Goal: Information Seeking & Learning: Learn about a topic

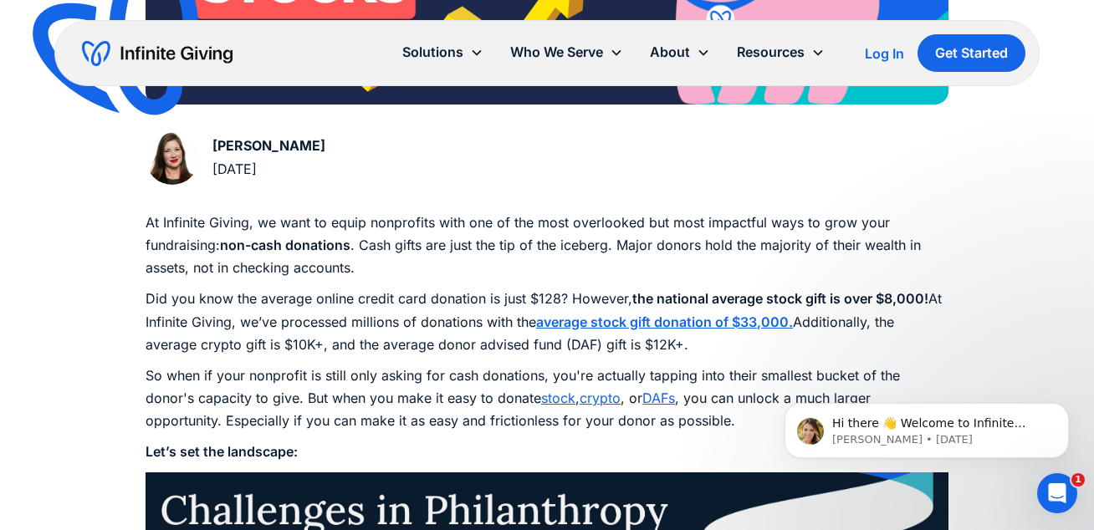
scroll to position [737, 0]
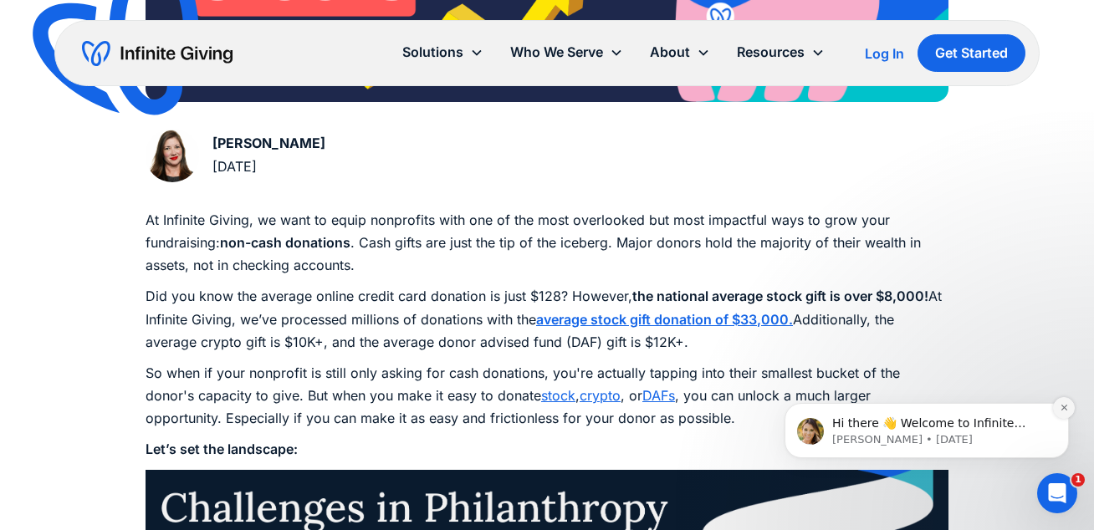
click at [1065, 405] on icon "Dismiss notification" at bounding box center [1064, 407] width 9 height 9
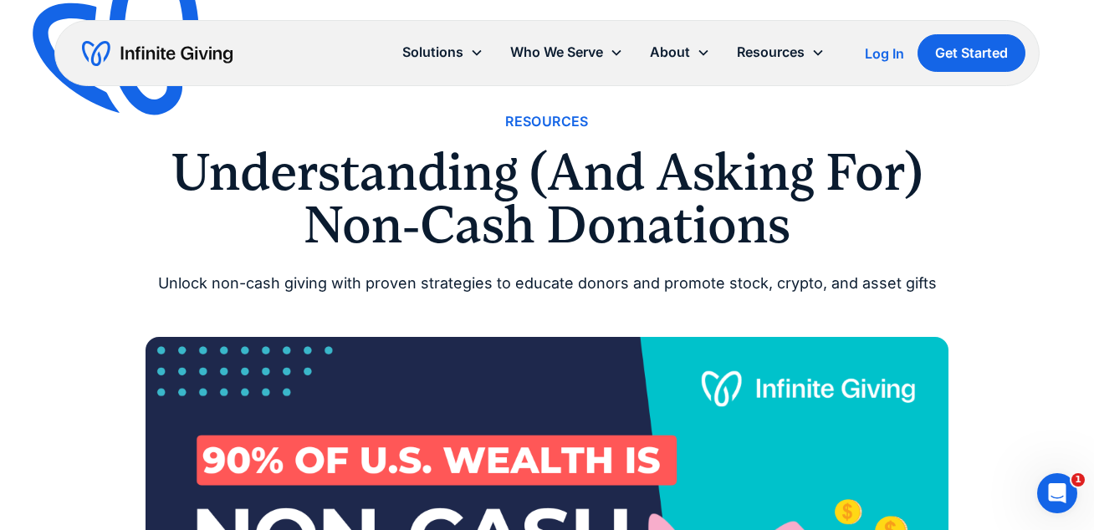
scroll to position [0, 0]
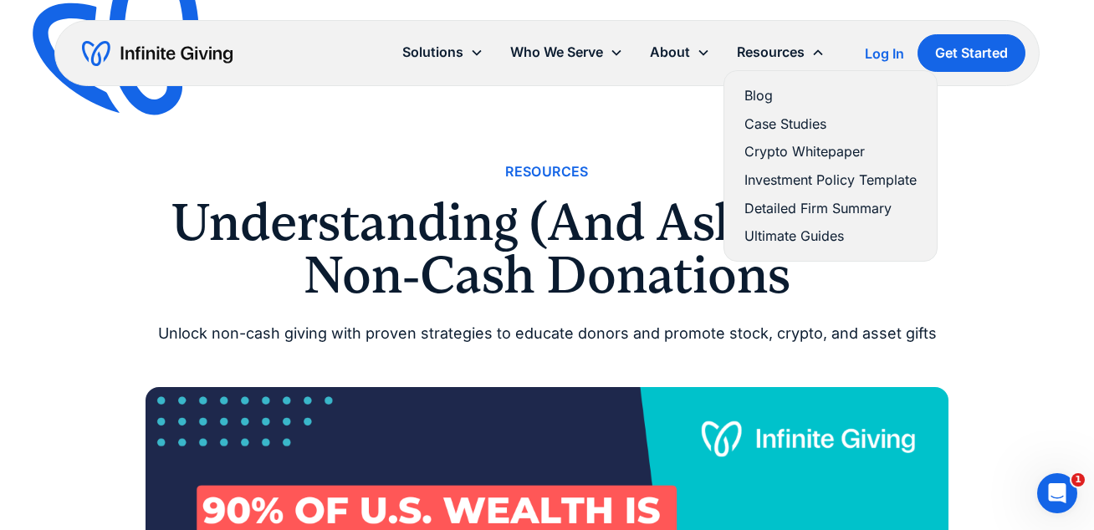
click at [785, 233] on link "Ultimate Guides" at bounding box center [830, 236] width 172 height 23
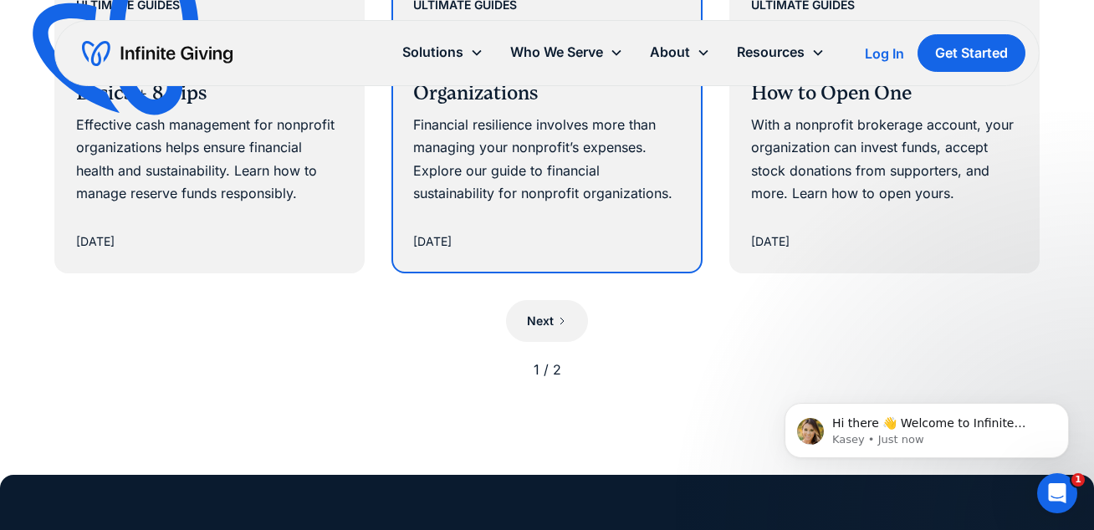
scroll to position [1822, 0]
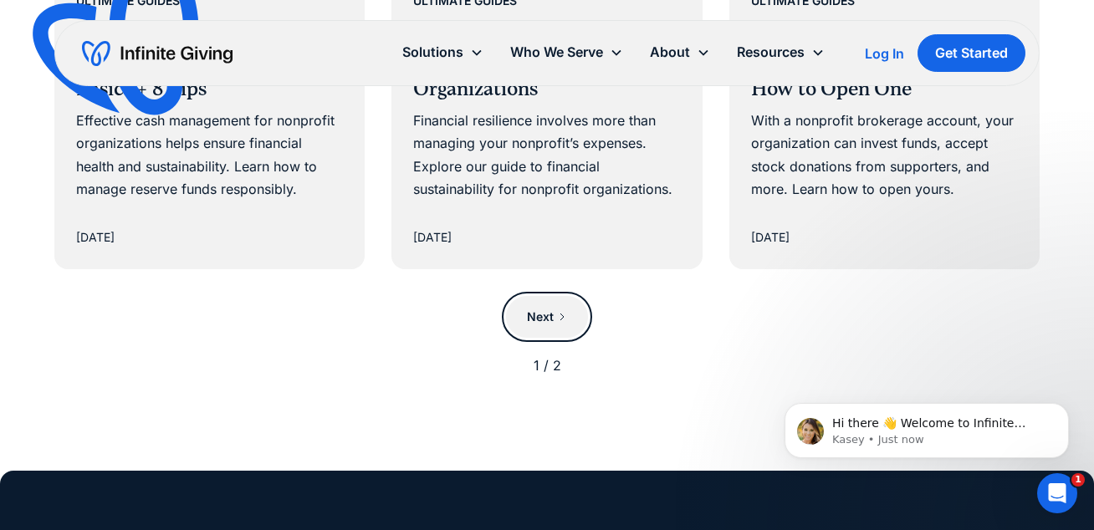
click at [548, 315] on div "Next" at bounding box center [540, 317] width 27 height 20
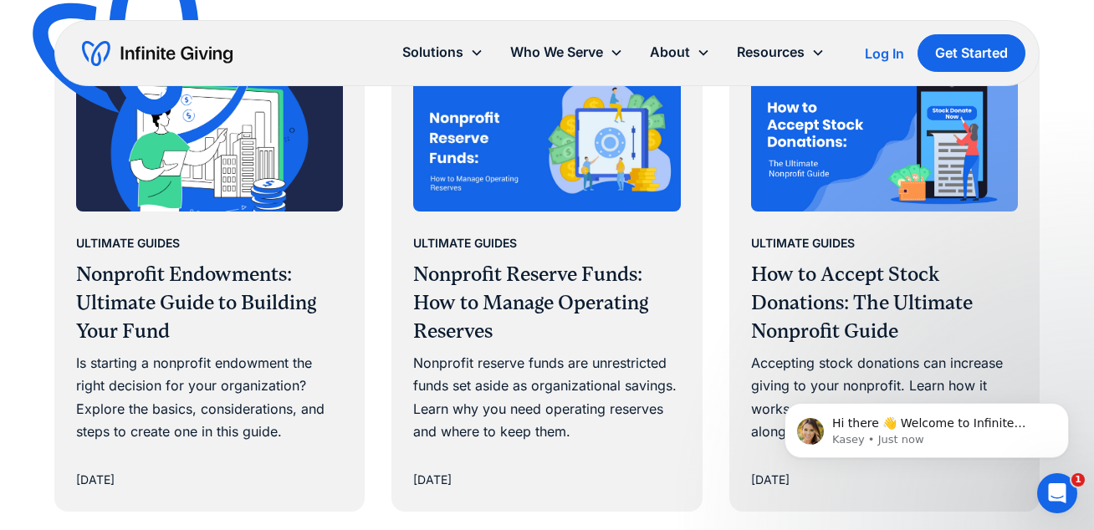
scroll to position [1052, 0]
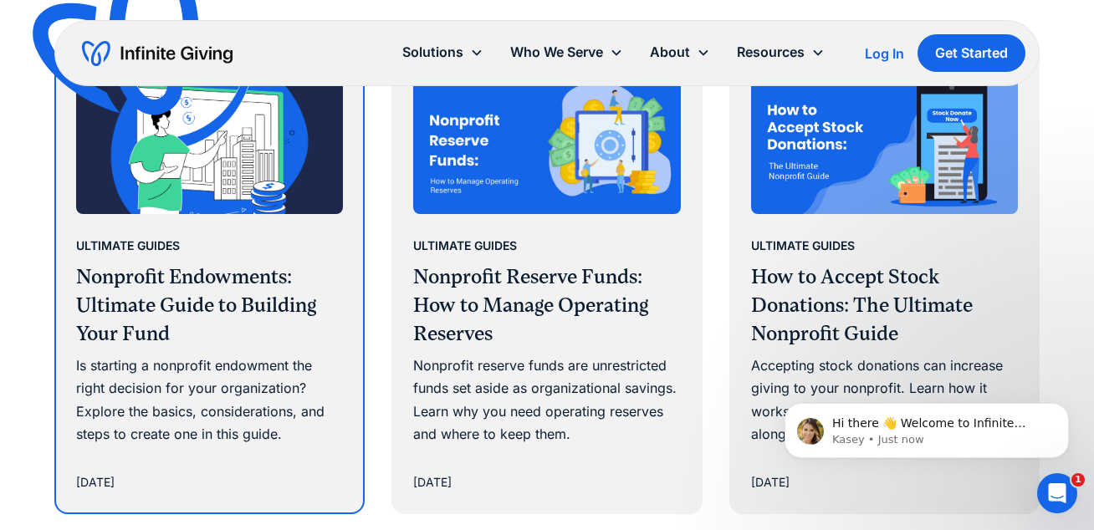
click at [212, 335] on h3 "Nonprofit Endowments: Ultimate Guide to Building Your Fund" at bounding box center [209, 305] width 267 height 84
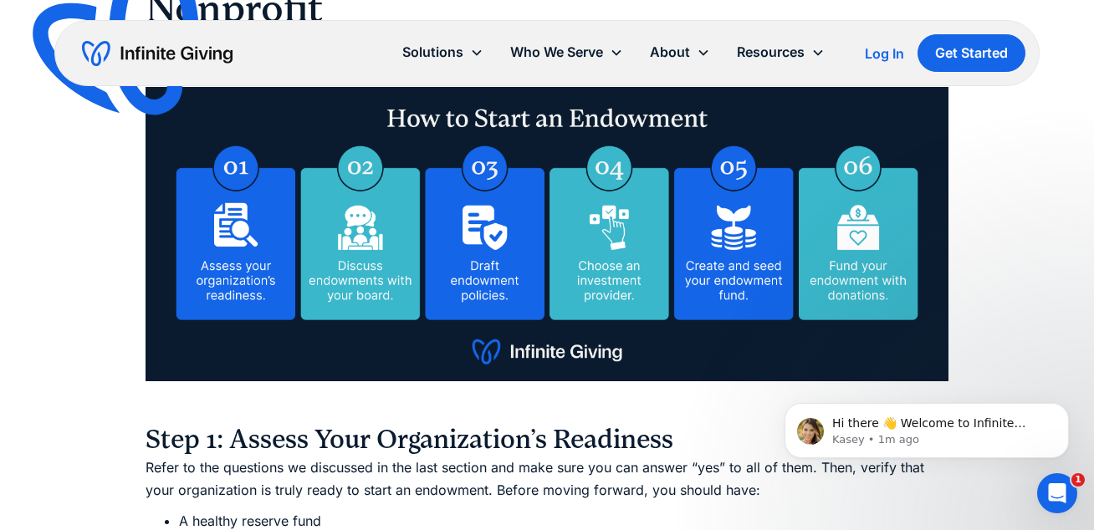
scroll to position [6316, 0]
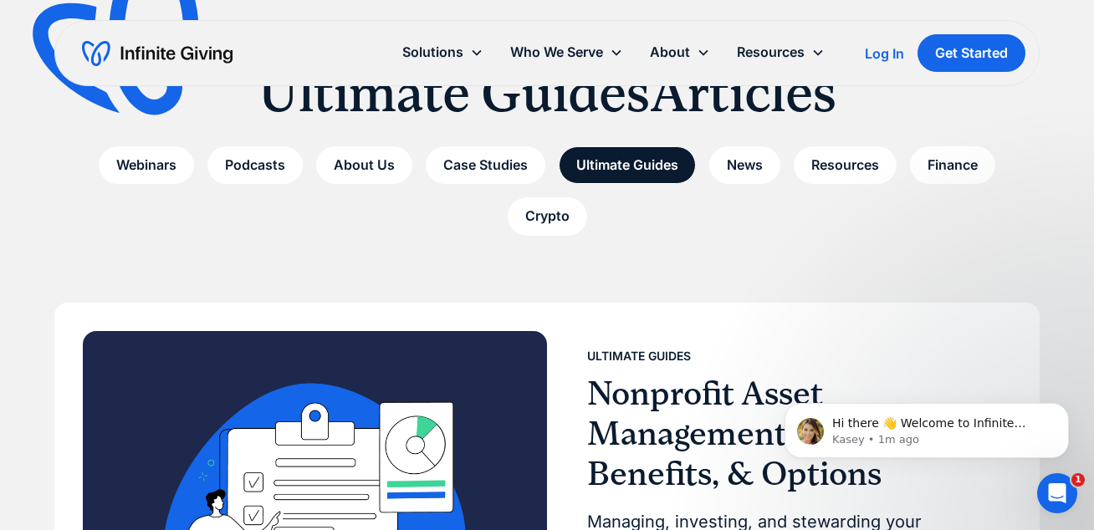
scroll to position [151, 0]
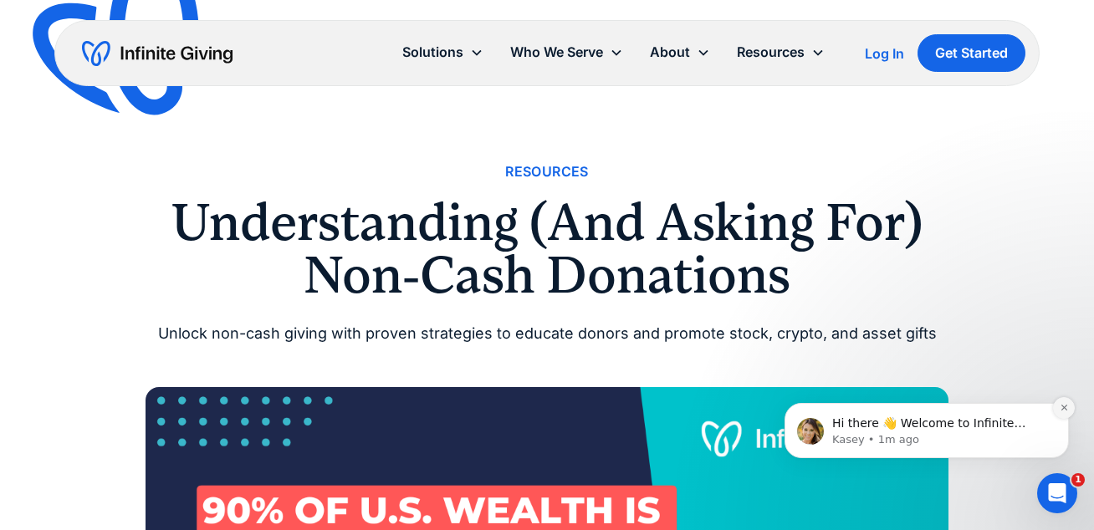
click at [1062, 407] on icon "Dismiss notification" at bounding box center [1064, 407] width 9 height 9
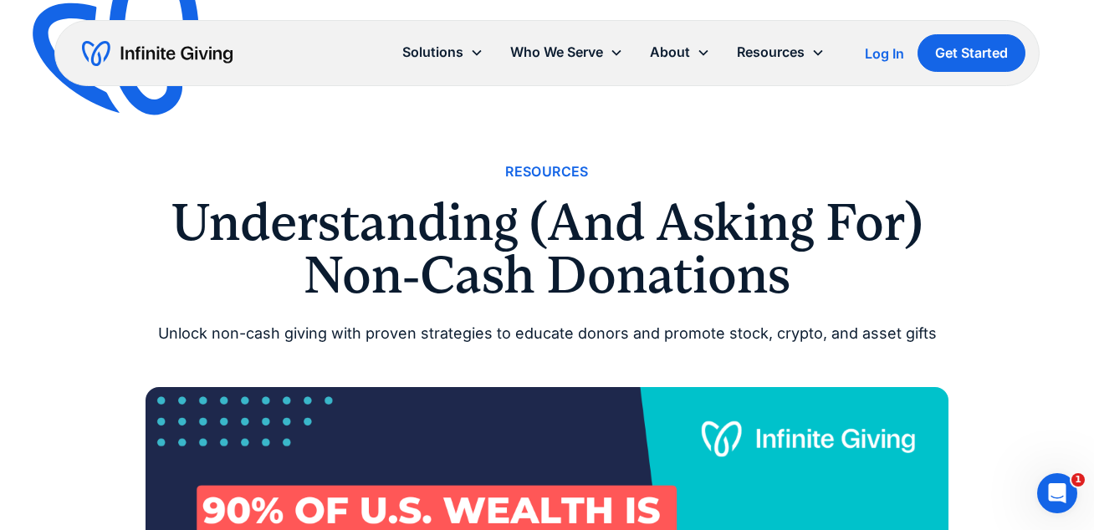
click at [893, 28] on div "Solutions Donation Page Investing Cash Reserves Advisory Services Stock Donatio…" at bounding box center [546, 53] width 984 height 66
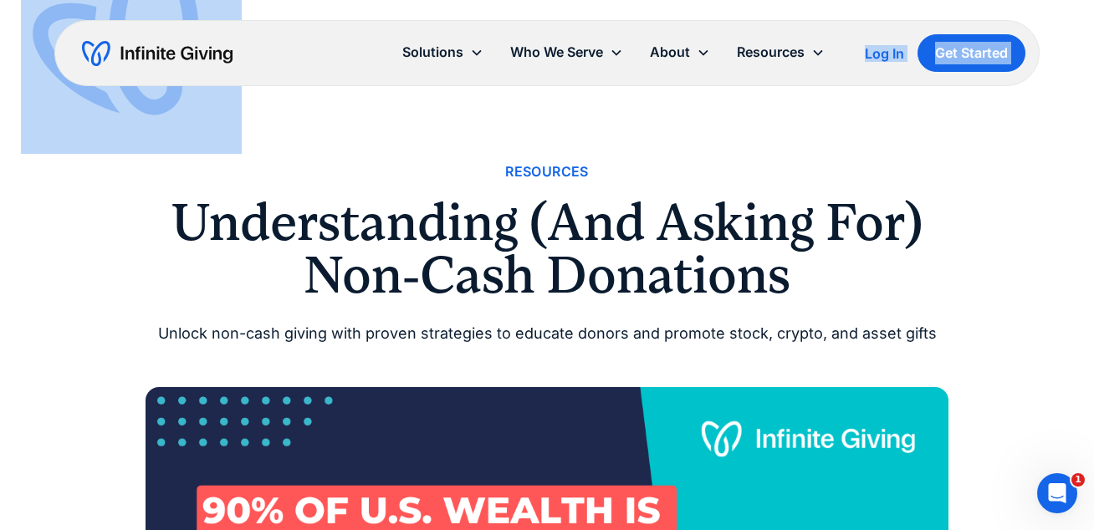
drag, startPoint x: 893, startPoint y: 28, endPoint x: 912, endPoint y: -5, distance: 37.4
click at [912, 0] on html "Solutions Donation Page Investing Cash Reserves Advisory Services Stock Donatio…" at bounding box center [547, 265] width 1094 height 530
click at [877, 25] on div "Solutions Donation Page Investing Cash Reserves Advisory Services Stock Donatio…" at bounding box center [546, 53] width 984 height 66
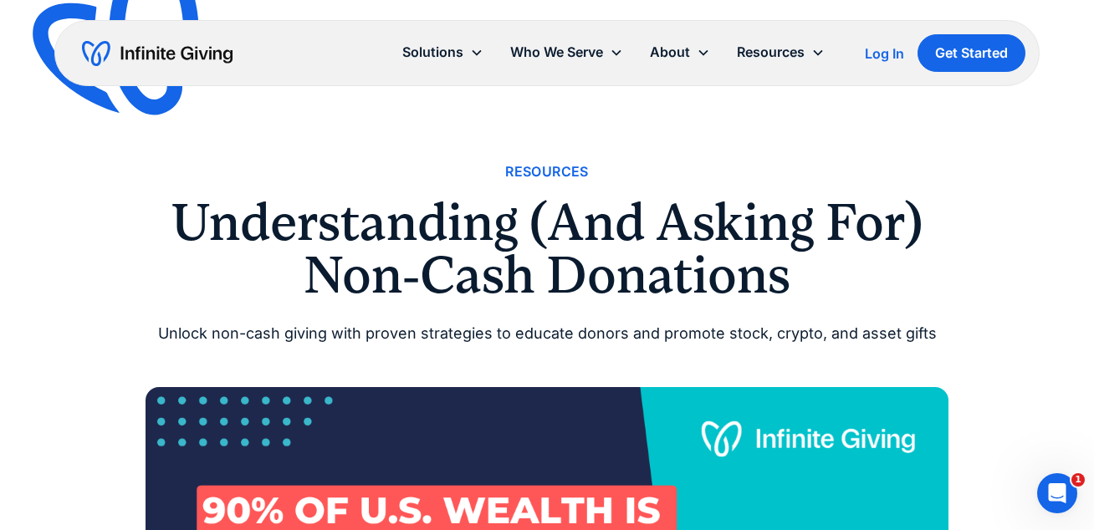
click at [247, 162] on div "Resources" at bounding box center [547, 172] width 803 height 23
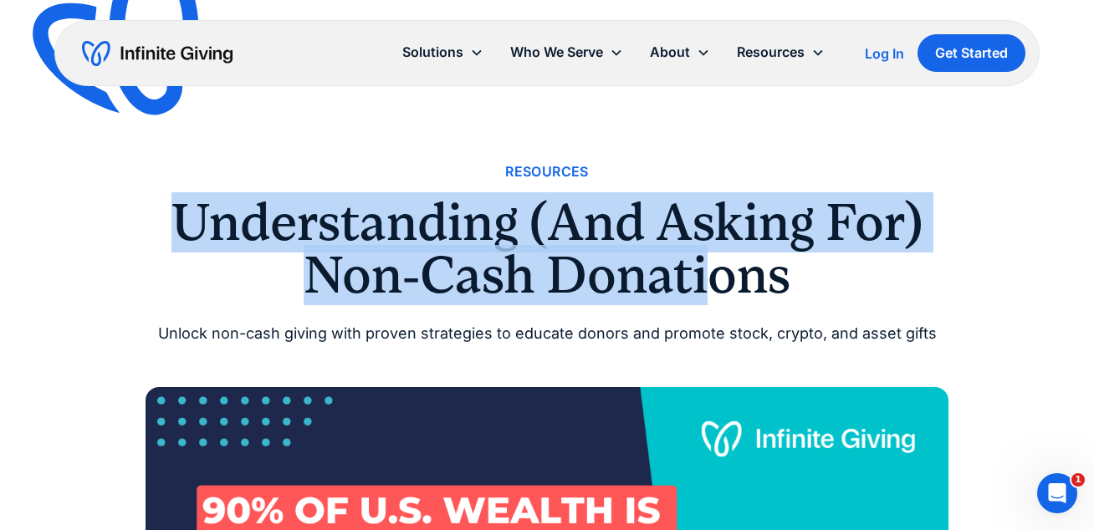
drag, startPoint x: 179, startPoint y: 220, endPoint x: 702, endPoint y: 260, distance: 524.3
click at [702, 260] on h1 "Understanding (And Asking For) Non-Cash Donations" at bounding box center [547, 249] width 803 height 105
click at [823, 271] on h1 "Understanding (And Asking For) Non-Cash Donations" at bounding box center [547, 249] width 803 height 105
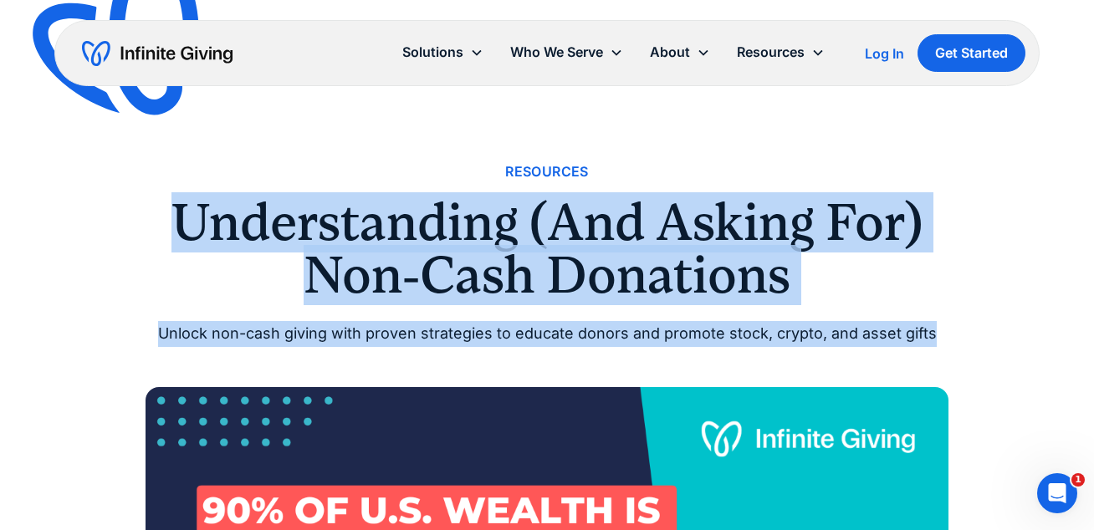
click at [932, 333] on div "Unlock non-cash giving with proven strategies to educate donors and promote sto…" at bounding box center [547, 334] width 803 height 26
copy div "Understanding (And Asking For) Non-Cash Donations Unlock non-cash giving with p…"
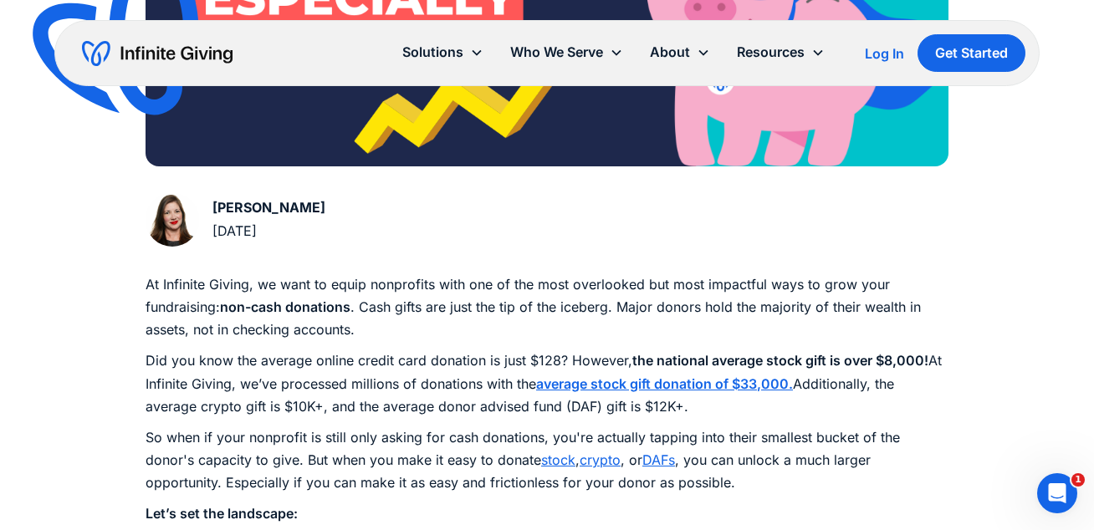
scroll to position [673, 0]
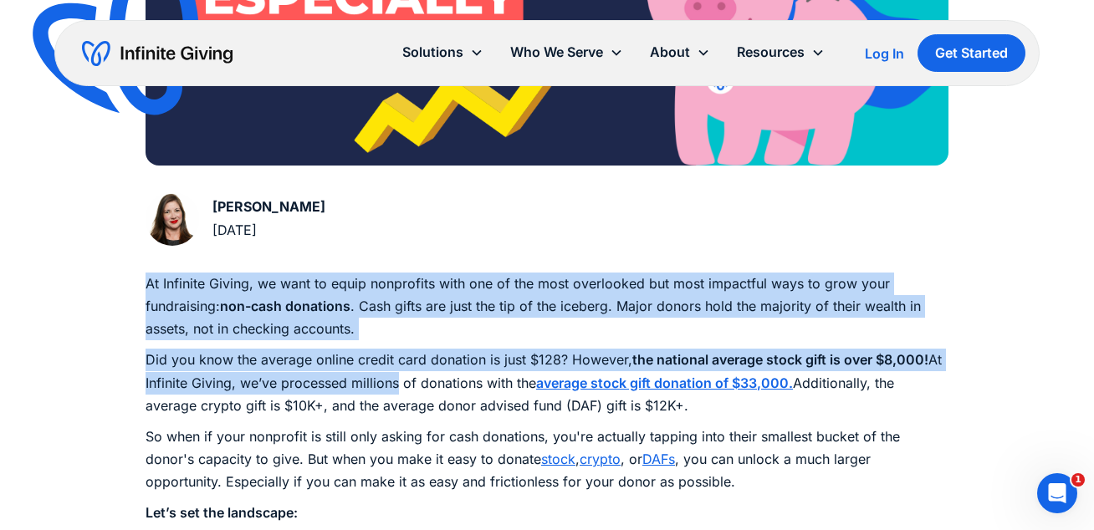
drag, startPoint x: 147, startPoint y: 281, endPoint x: 388, endPoint y: 391, distance: 264.6
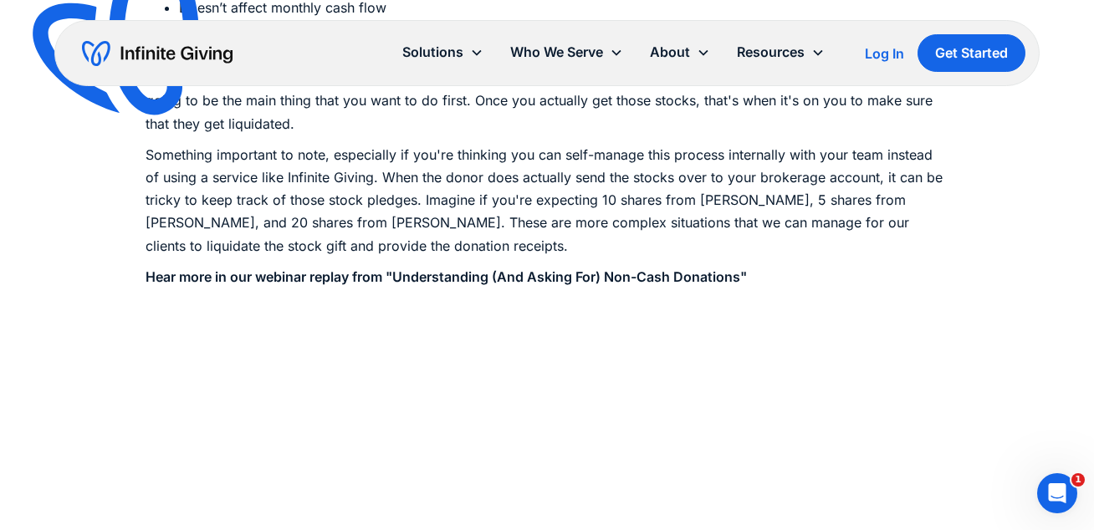
scroll to position [3201, 0]
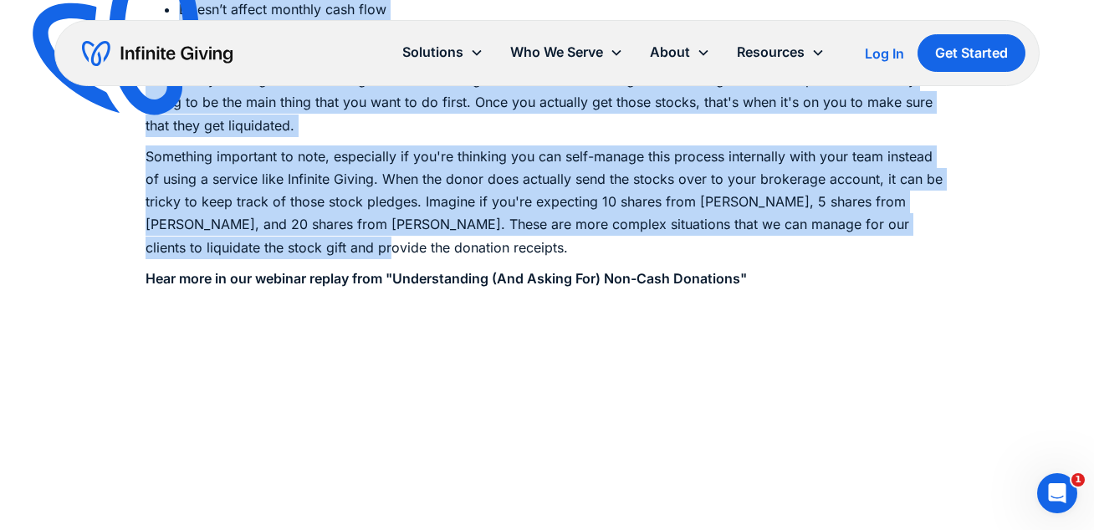
click at [294, 245] on p "Something important to note, especially if you're thinking you can self-manage …" at bounding box center [547, 203] width 803 height 114
copy div "At Infinite Giving, we want to equip nonprofits with one of the most overlooked…"
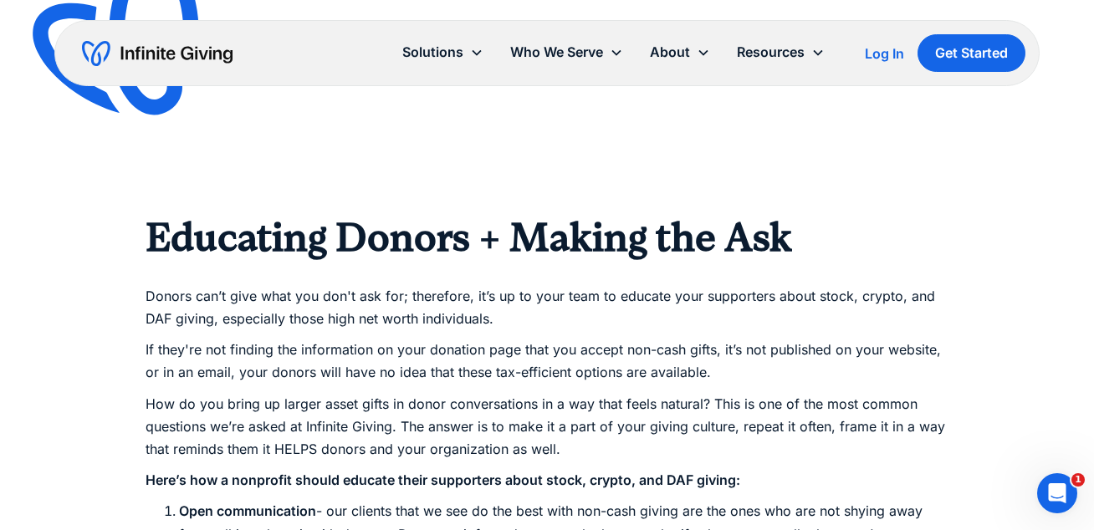
scroll to position [3857, 0]
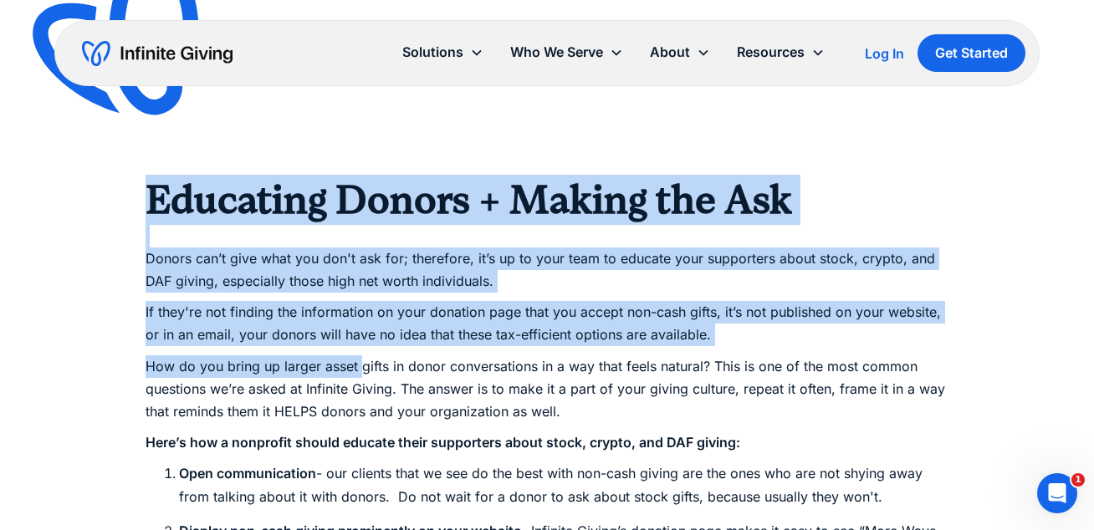
drag, startPoint x: 151, startPoint y: 198, endPoint x: 358, endPoint y: 362, distance: 264.4
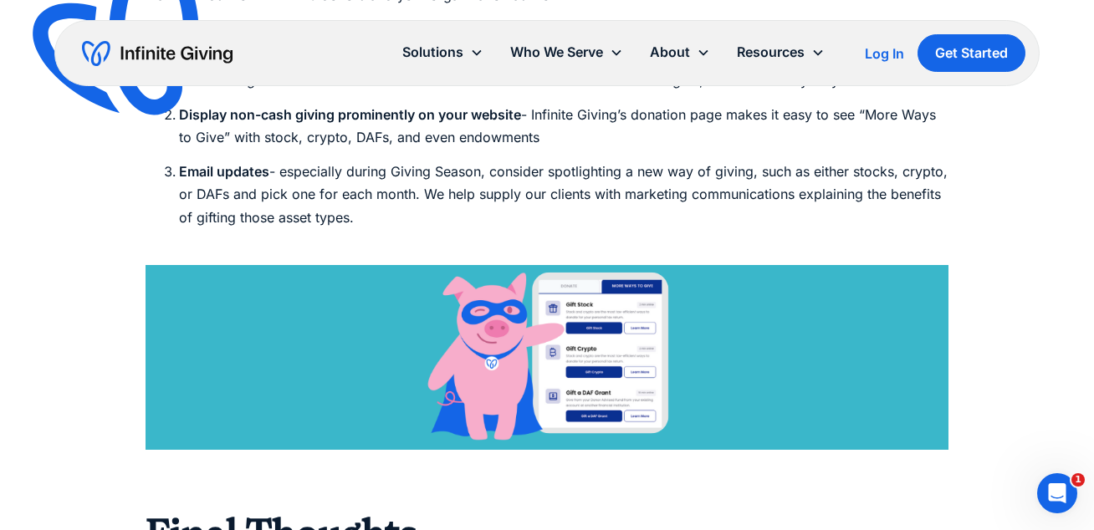
scroll to position [4265, 0]
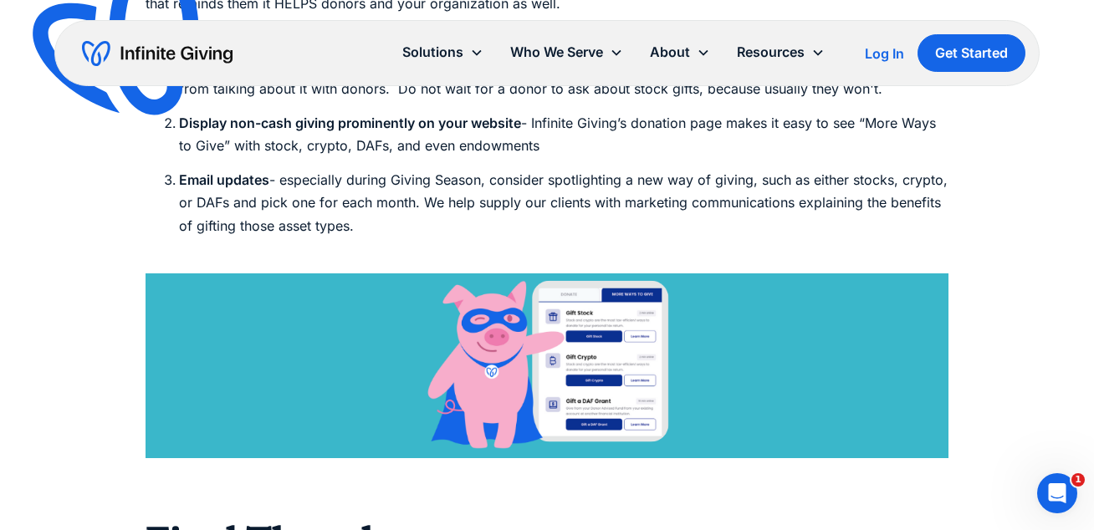
click at [428, 222] on li "Email updates - especially during Giving Season, consider spotlighting a new wa…" at bounding box center [563, 214] width 769 height 91
copy div "Educating Donors + Making the Ask Donors can’t give what you don't ask for; the…"
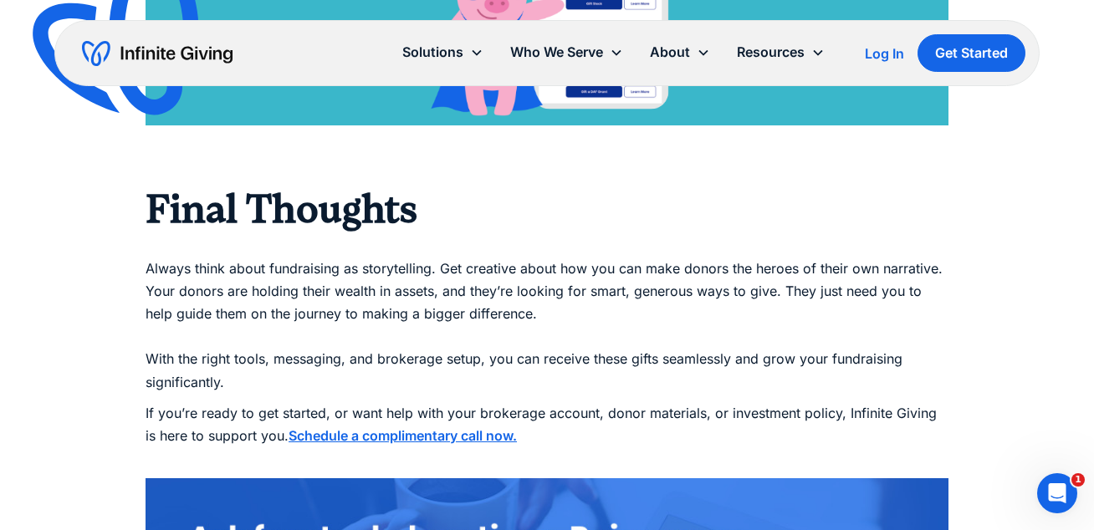
scroll to position [4601, 0]
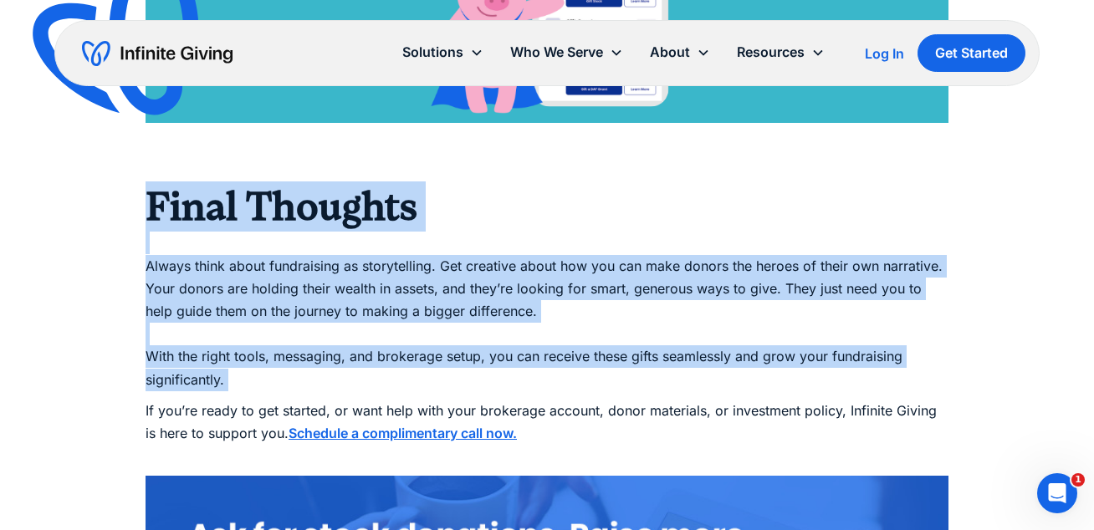
drag, startPoint x: 149, startPoint y: 206, endPoint x: 386, endPoint y: 396, distance: 303.9
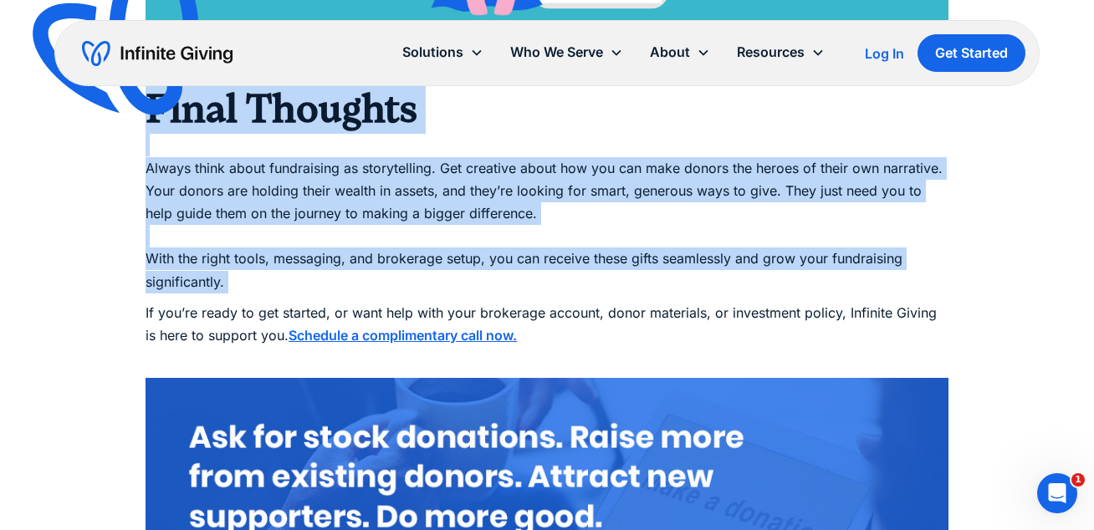
scroll to position [4694, 0]
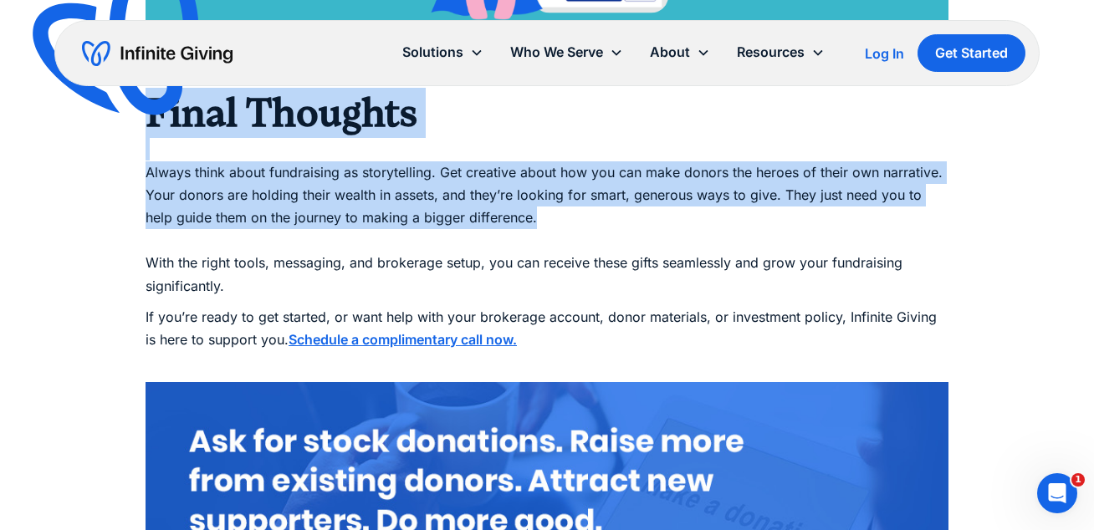
click at [509, 212] on p "Always think about fundraising as storytelling. Get creative about how you can …" at bounding box center [547, 217] width 803 height 159
copy div "Final Thoughts Always think about fundraising as storytelling. Get creative abo…"
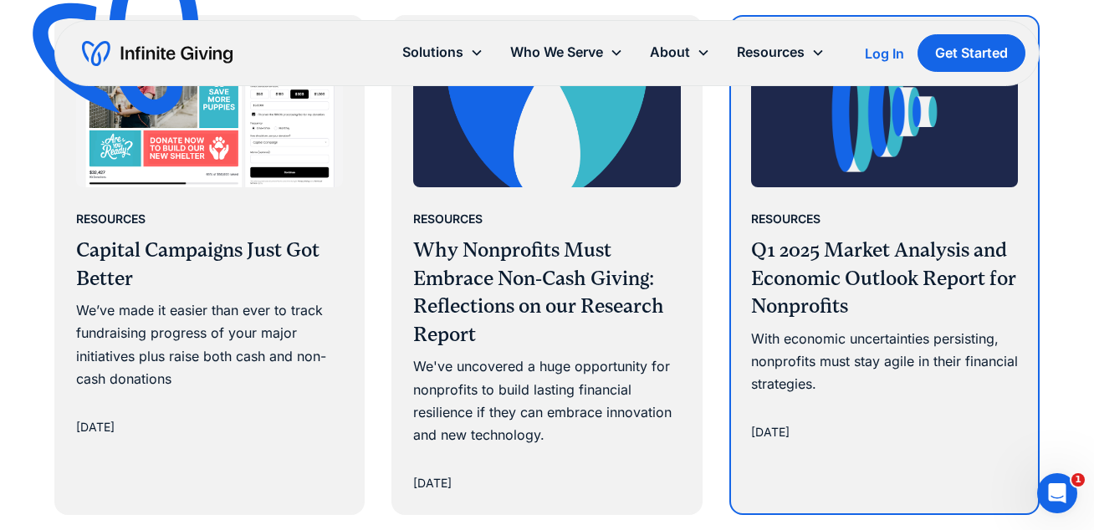
scroll to position [5535, 0]
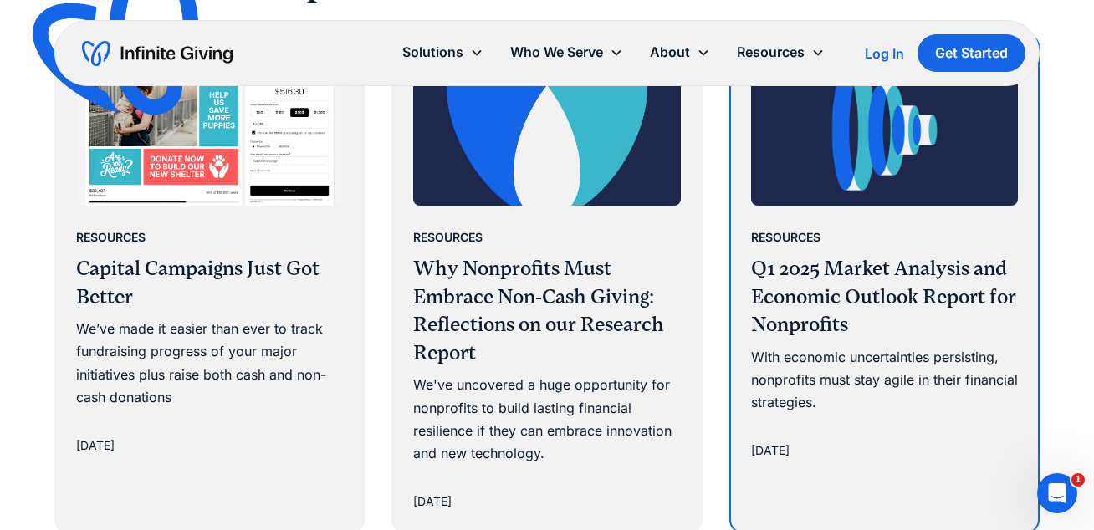
click at [870, 238] on div "Resources" at bounding box center [884, 237] width 267 height 23
